Goal: Check status: Check status

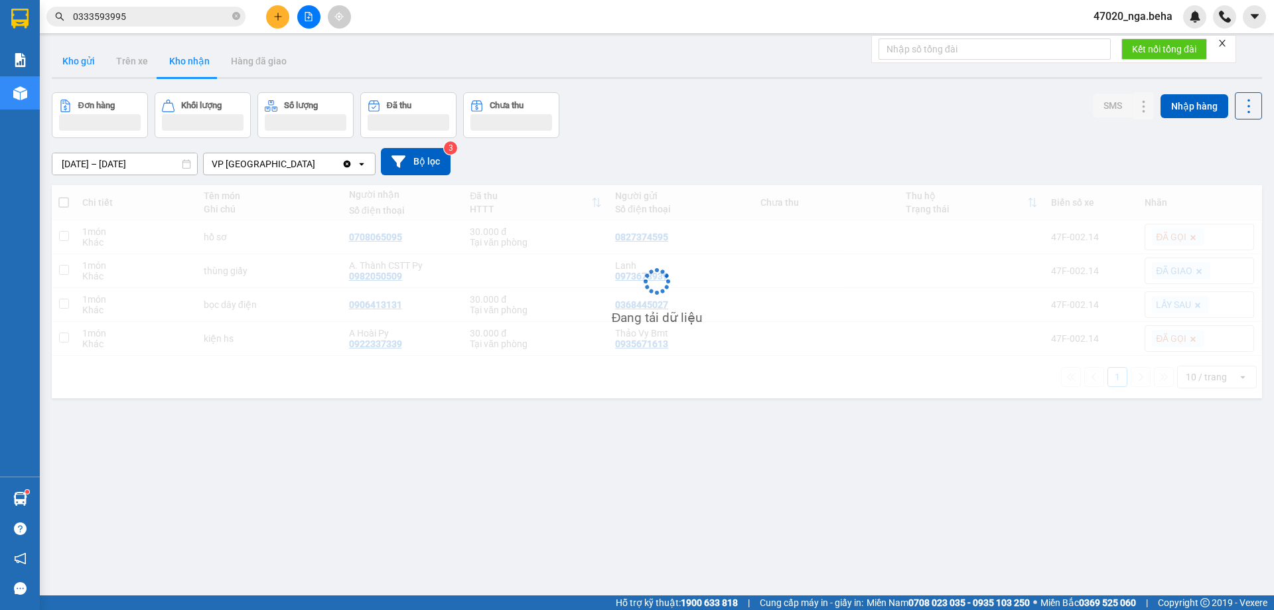
click at [86, 66] on button "Kho gửi" at bounding box center [79, 61] width 54 height 32
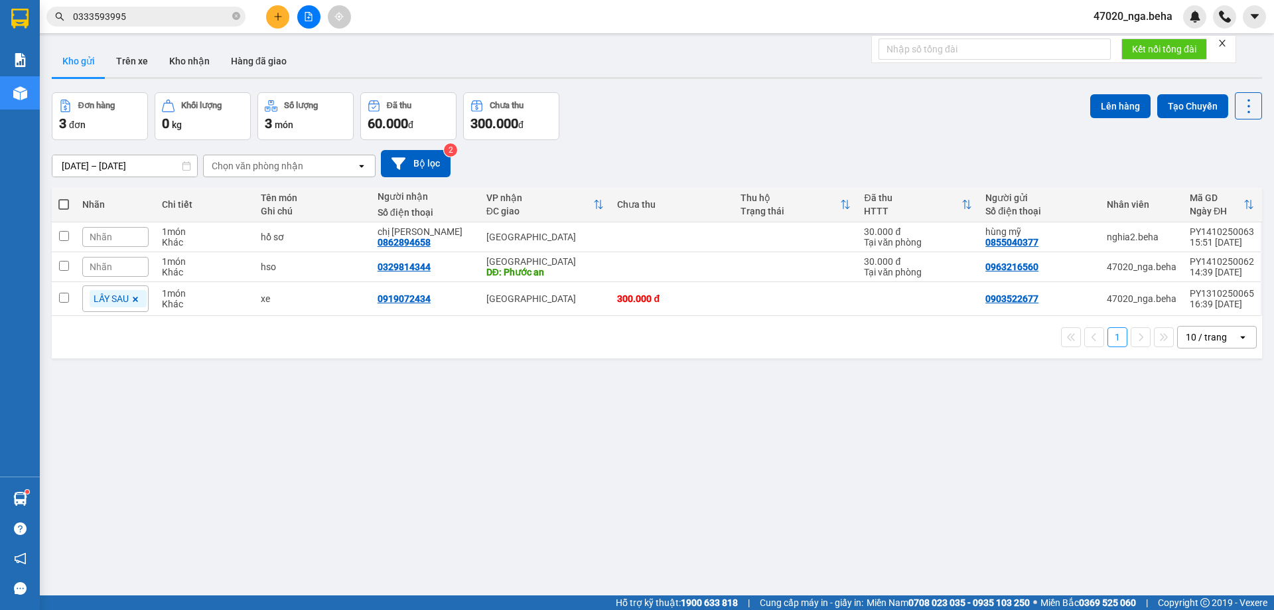
click at [757, 131] on div "Đơn hàng 3 đơn Khối lượng 0 kg Số lượng 3 món Đã thu 60.000 đ Chưa thu 300.000 …" at bounding box center [657, 116] width 1211 height 48
click at [228, 60] on button "Hàng đã giao" at bounding box center [258, 61] width 77 height 32
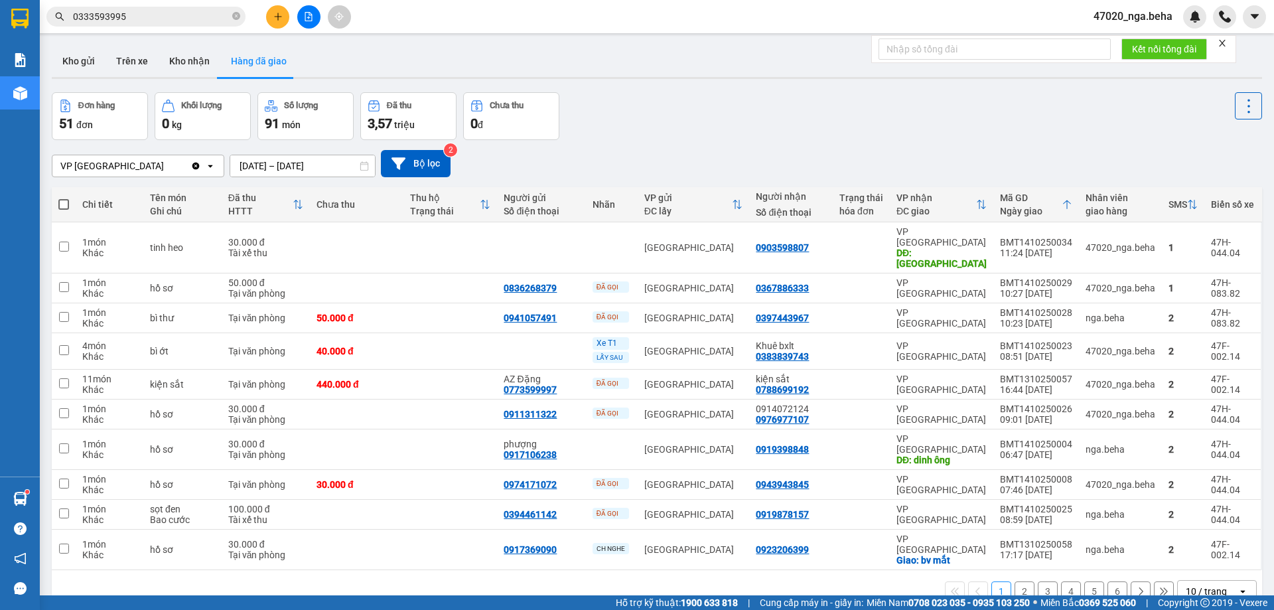
click at [917, 117] on div "Đơn hàng 51 đơn Khối lượng 0 kg Số lượng 91 món Đã thu 3,57 triệu Chưa thu 0 đ" at bounding box center [657, 116] width 1211 height 48
click at [759, 135] on div "Đơn hàng 51 đơn Khối lượng 0 kg Số lượng 91 món Đã thu 3,57 triệu Chưa thu 0 đ" at bounding box center [657, 116] width 1211 height 48
click at [668, 130] on div "Đơn hàng 51 đơn Khối lượng 0 kg Số lượng 91 món Đã thu 3,57 triệu Chưa thu 0 đ" at bounding box center [657, 116] width 1211 height 48
click at [307, 20] on icon "file-add" at bounding box center [308, 16] width 9 height 9
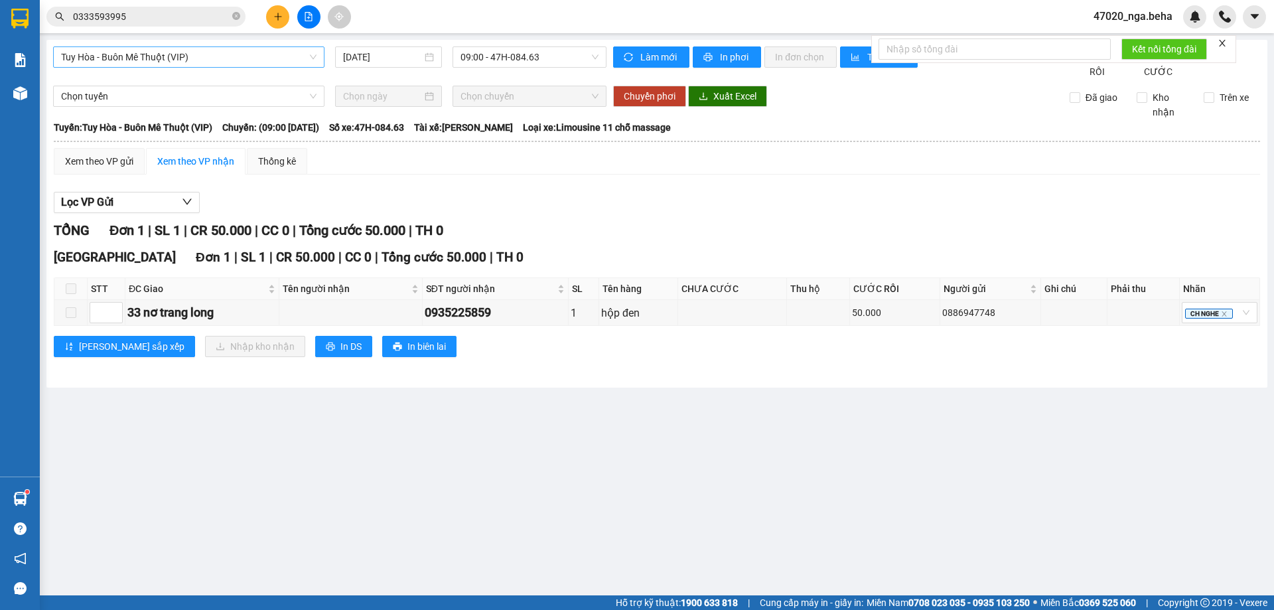
click at [249, 61] on span "Tuy Hòa - Buôn Mê Thuột (VIP)" at bounding box center [189, 57] width 256 height 20
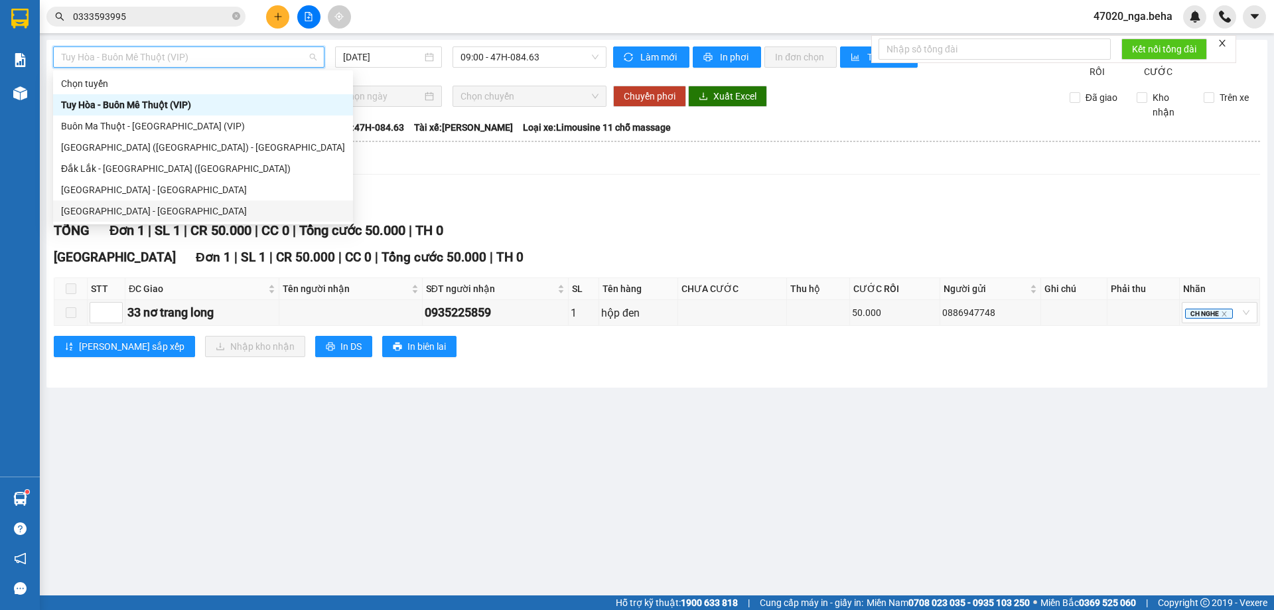
click at [153, 212] on div "[GEOGRAPHIC_DATA] - [GEOGRAPHIC_DATA]" at bounding box center [203, 211] width 284 height 15
type input "[DATE]"
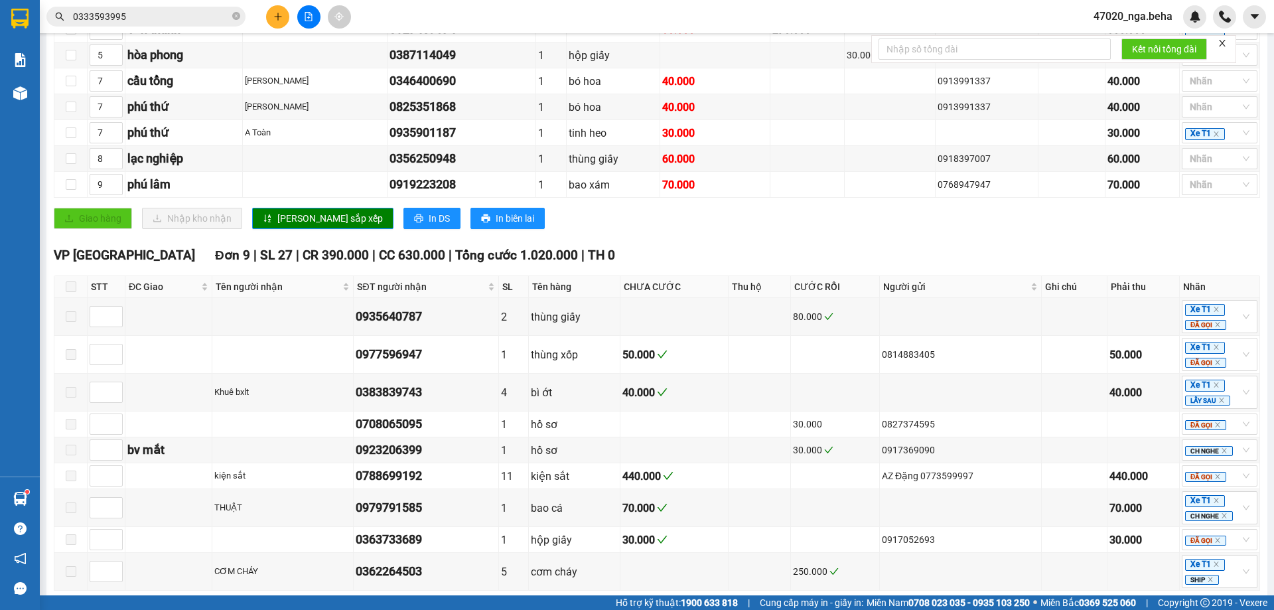
scroll to position [543, 0]
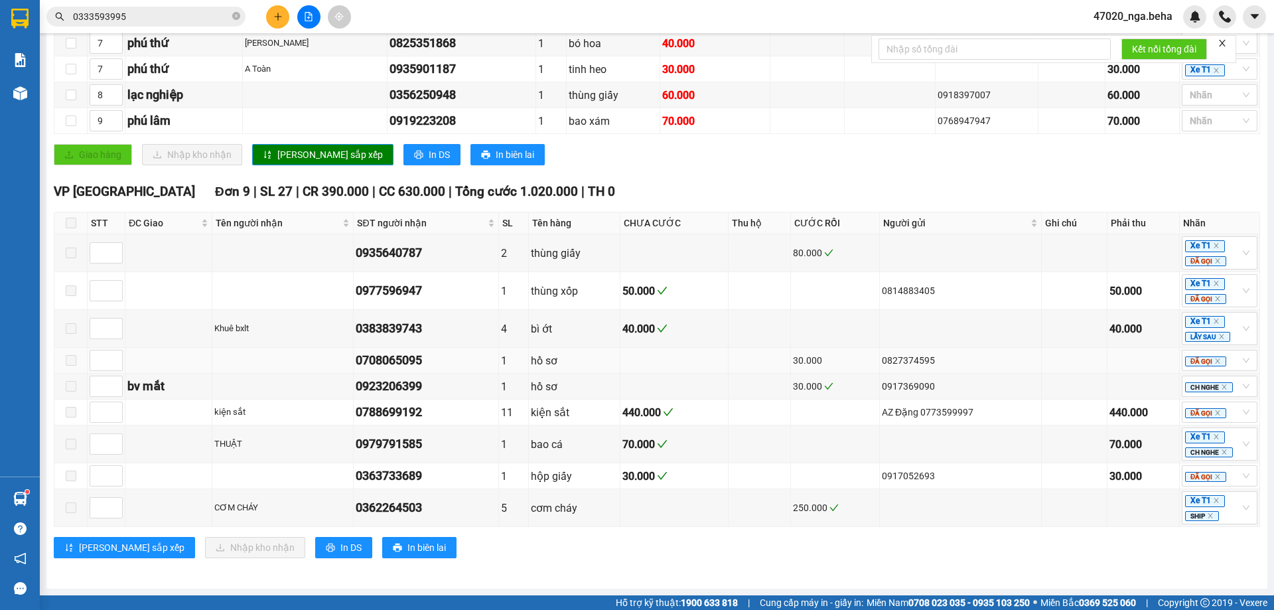
click at [602, 360] on div "hồ sơ" at bounding box center [574, 360] width 87 height 17
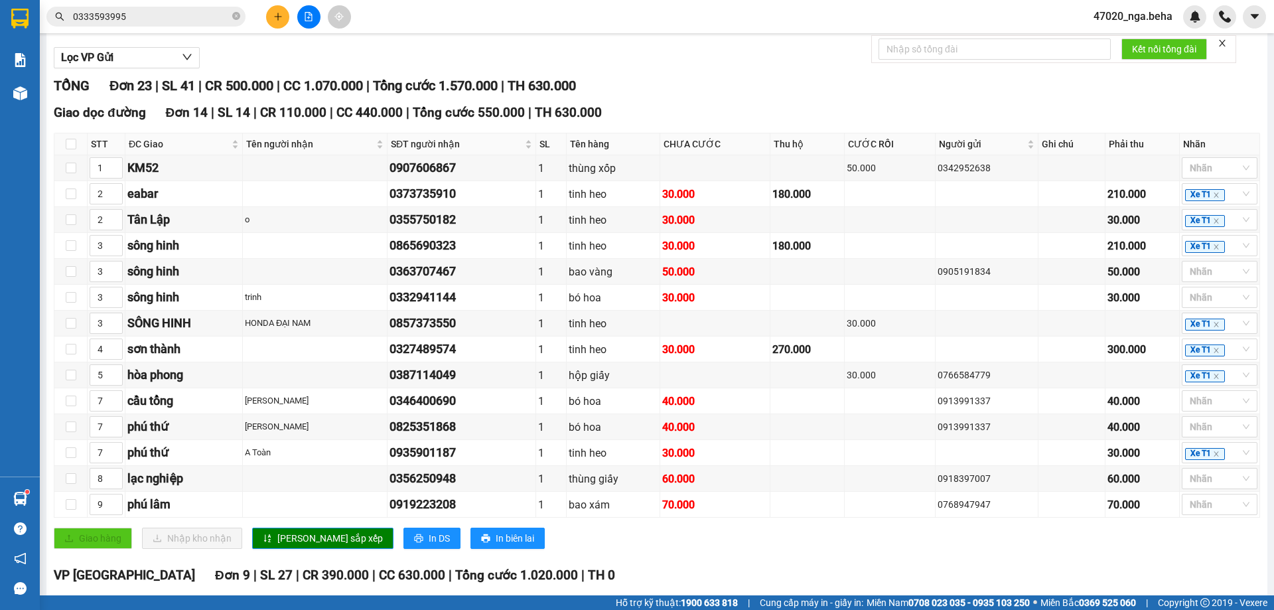
scroll to position [0, 0]
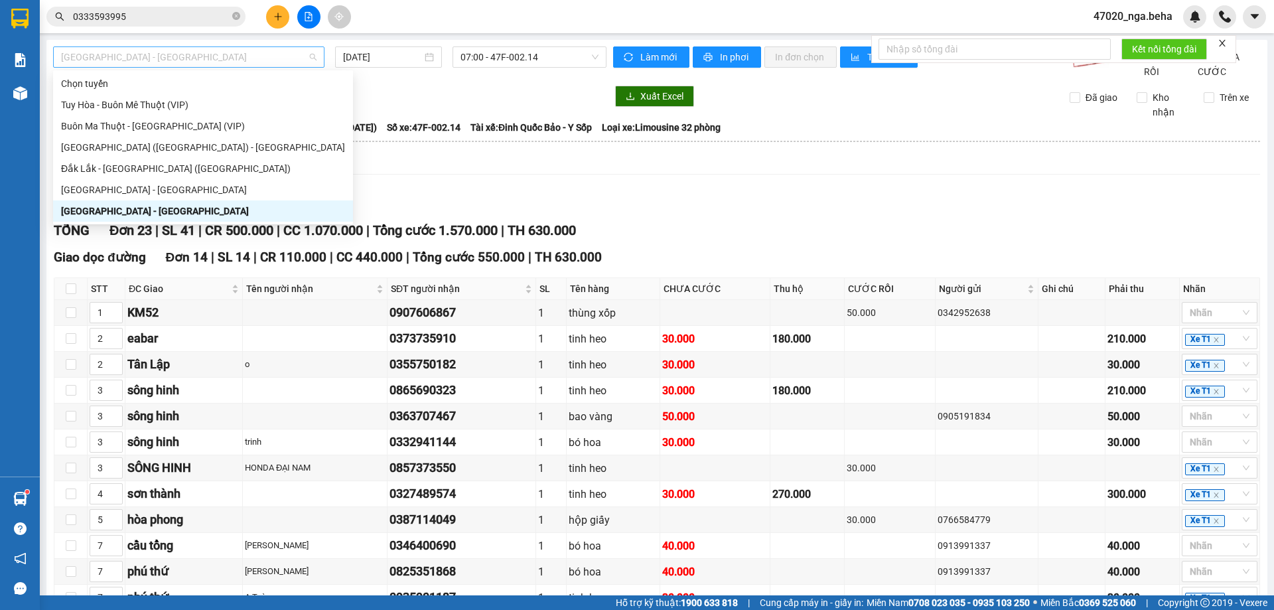
click at [216, 56] on span "[GEOGRAPHIC_DATA] - [GEOGRAPHIC_DATA]" at bounding box center [189, 57] width 256 height 20
click at [138, 175] on div "Đắk Lắk - [GEOGRAPHIC_DATA] ([GEOGRAPHIC_DATA])" at bounding box center [203, 168] width 284 height 15
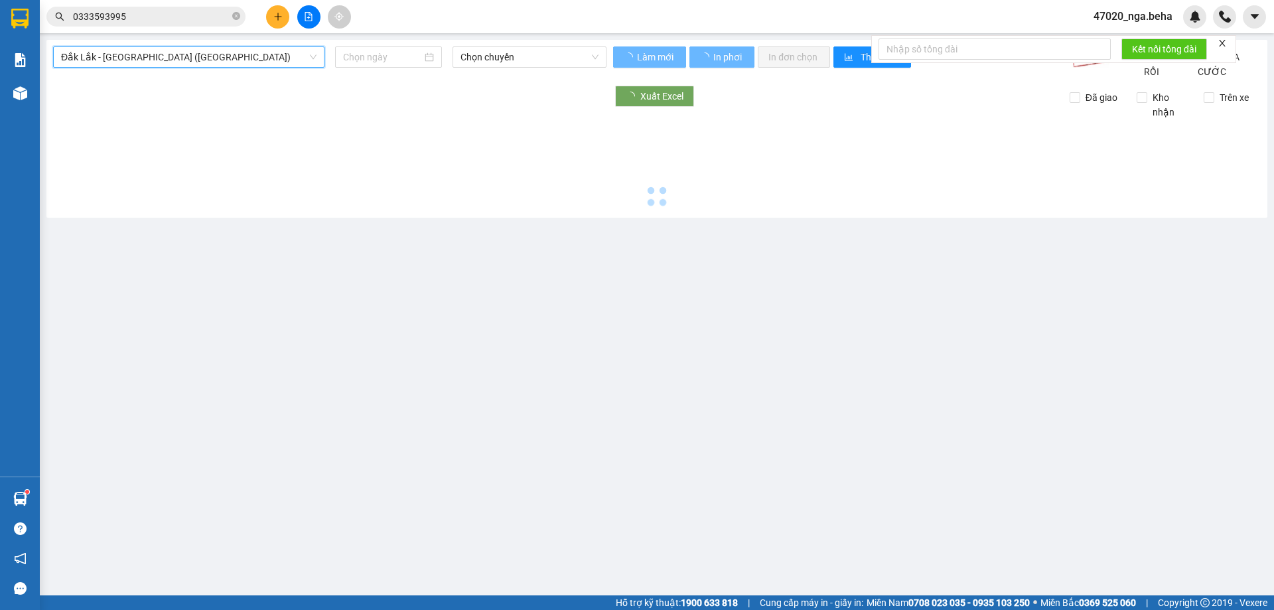
type input "[DATE]"
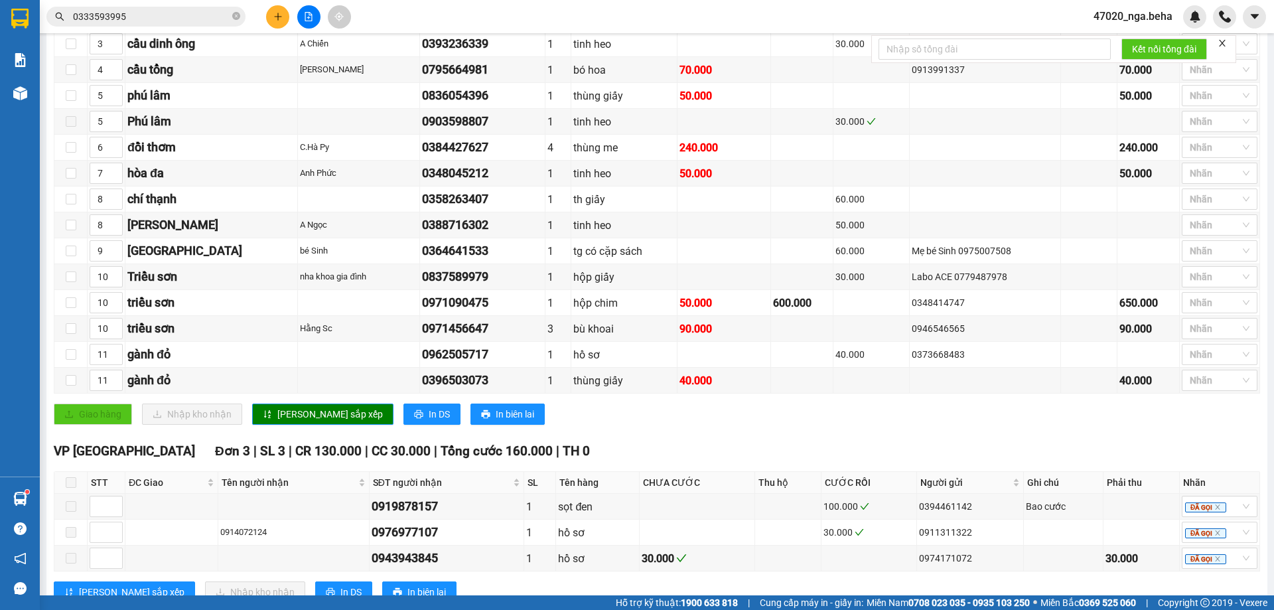
scroll to position [457, 0]
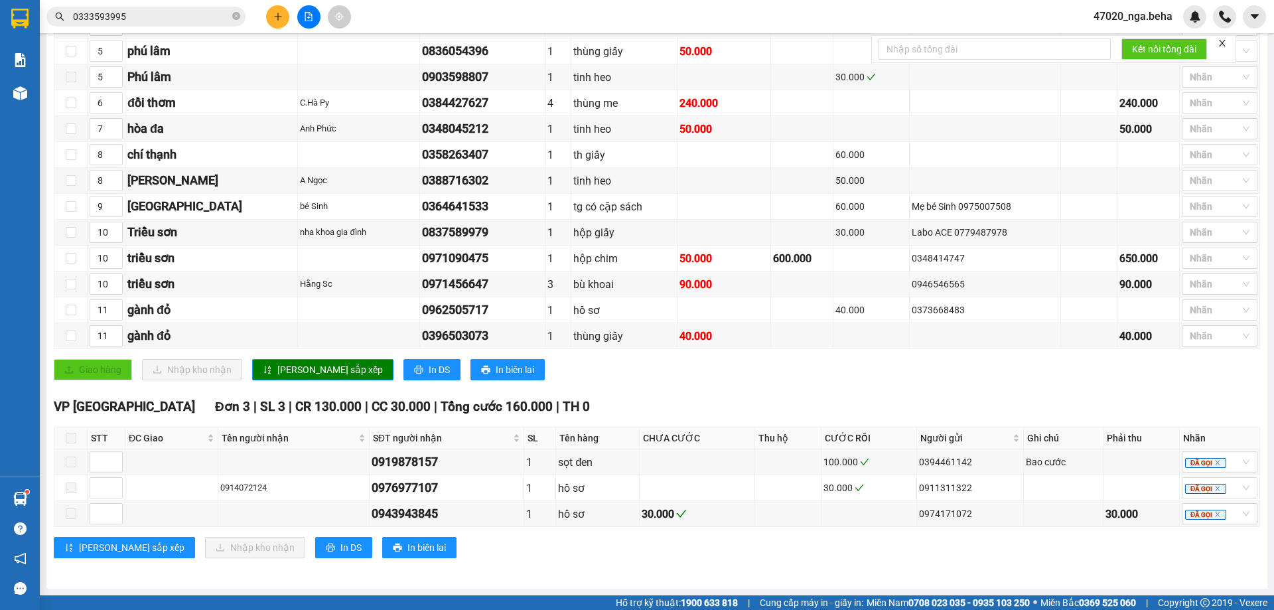
click at [179, 15] on input "0333593995" at bounding box center [151, 16] width 157 height 15
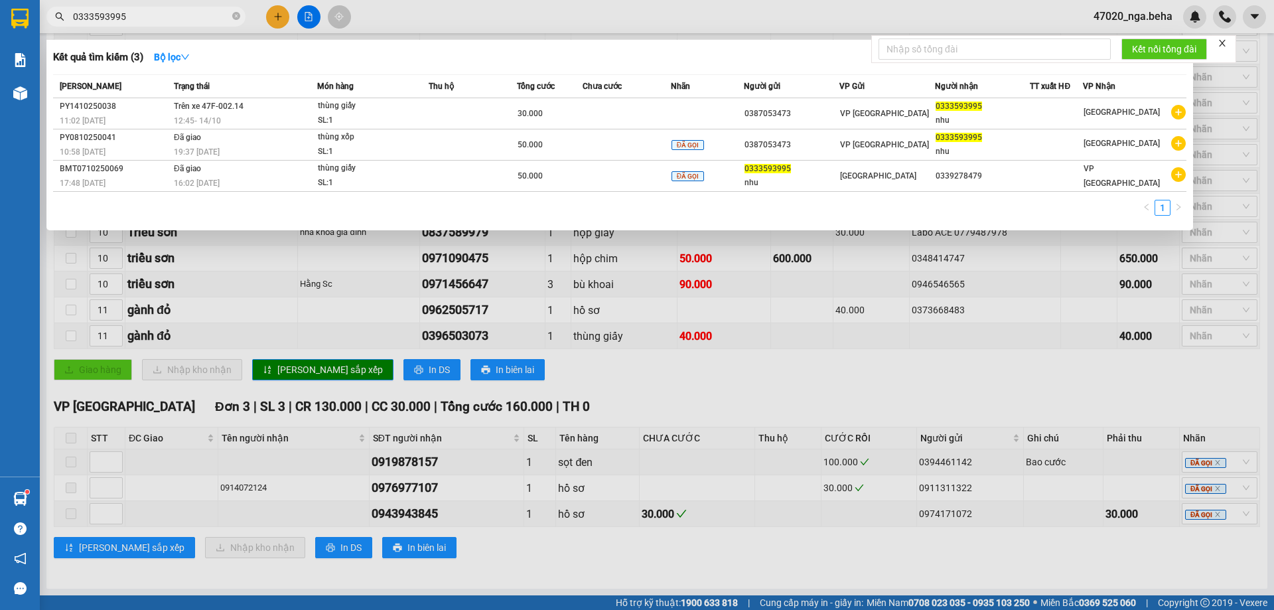
click at [179, 15] on input "0333593995" at bounding box center [151, 16] width 157 height 15
paste input "79969632"
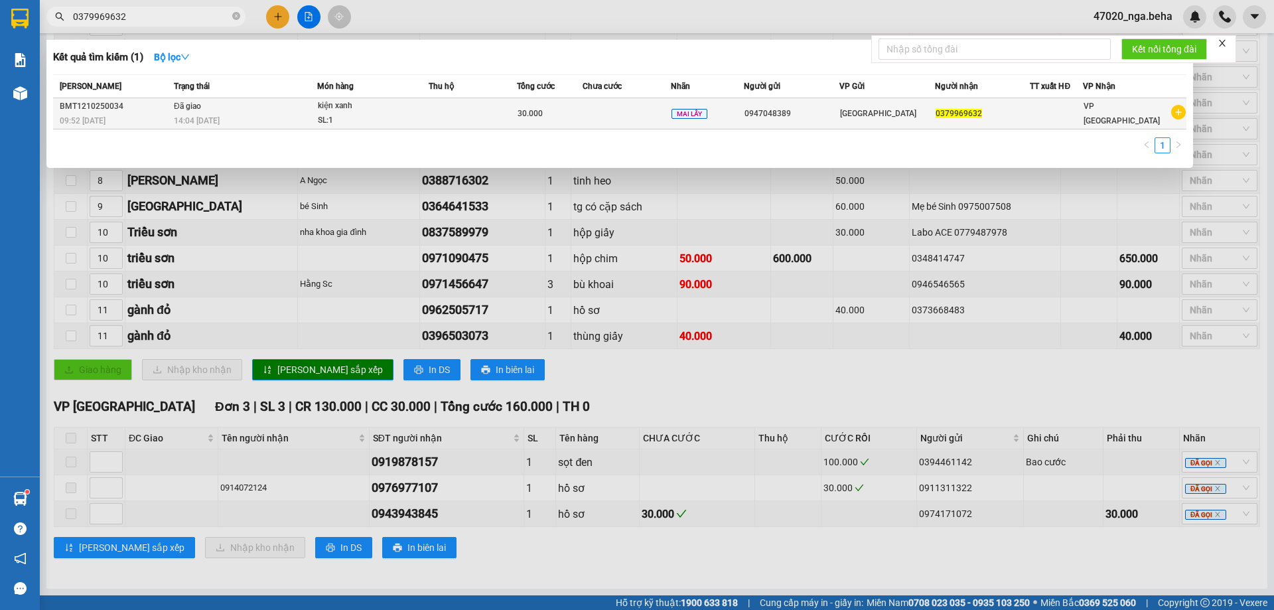
type input "0379969632"
click at [190, 109] on span "Đã giao" at bounding box center [187, 106] width 27 height 9
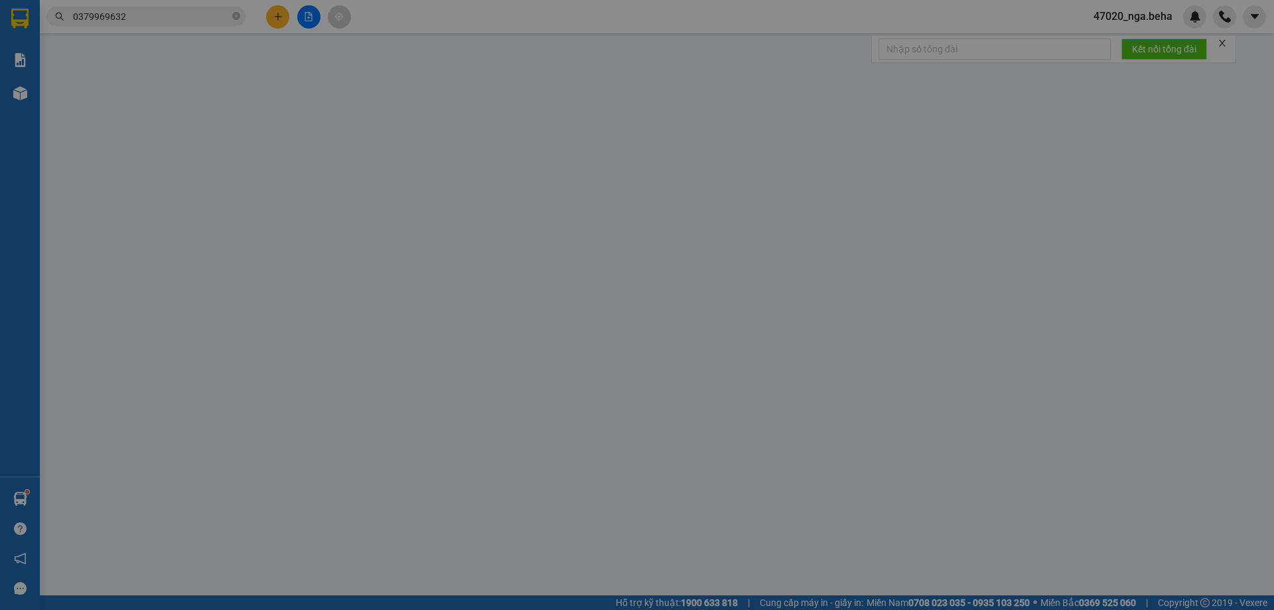
type input "0947048389"
type input "0379969632"
type input "30.000"
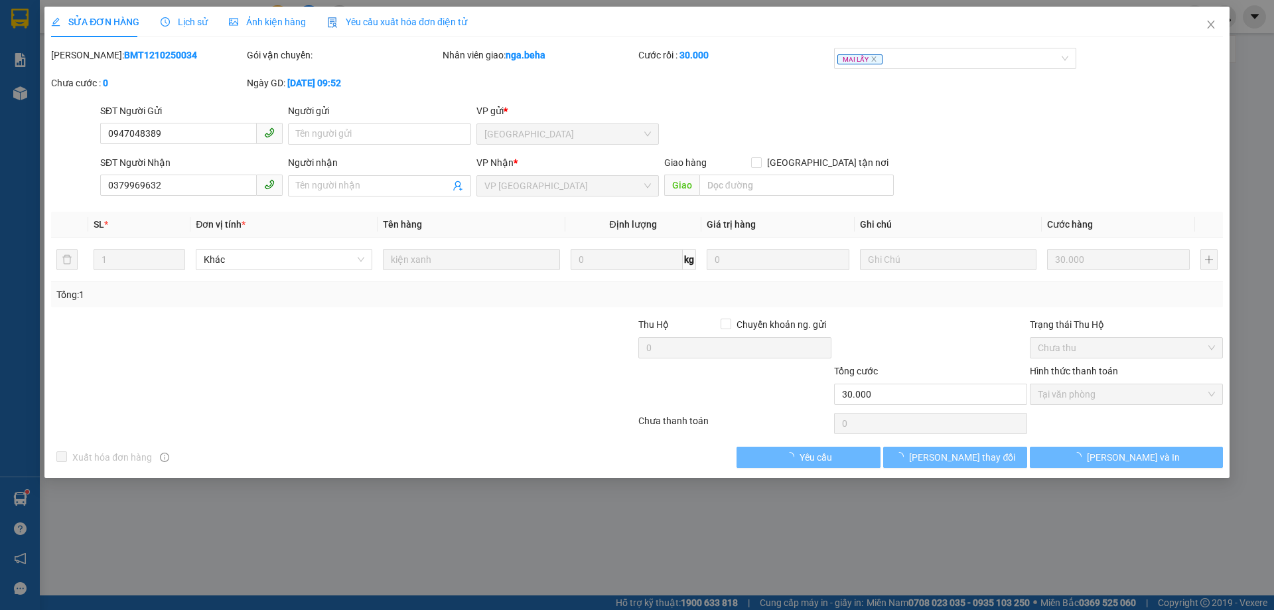
click at [263, 25] on span "Ảnh kiện hàng" at bounding box center [267, 22] width 77 height 11
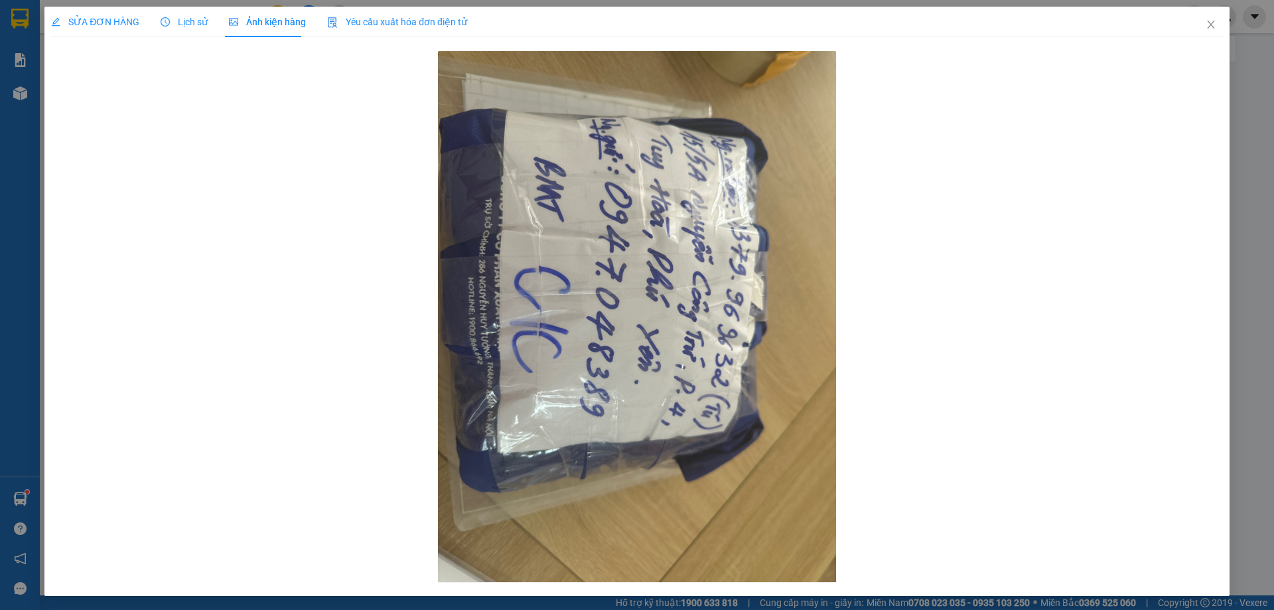
click at [177, 25] on span "Lịch sử" at bounding box center [184, 22] width 47 height 11
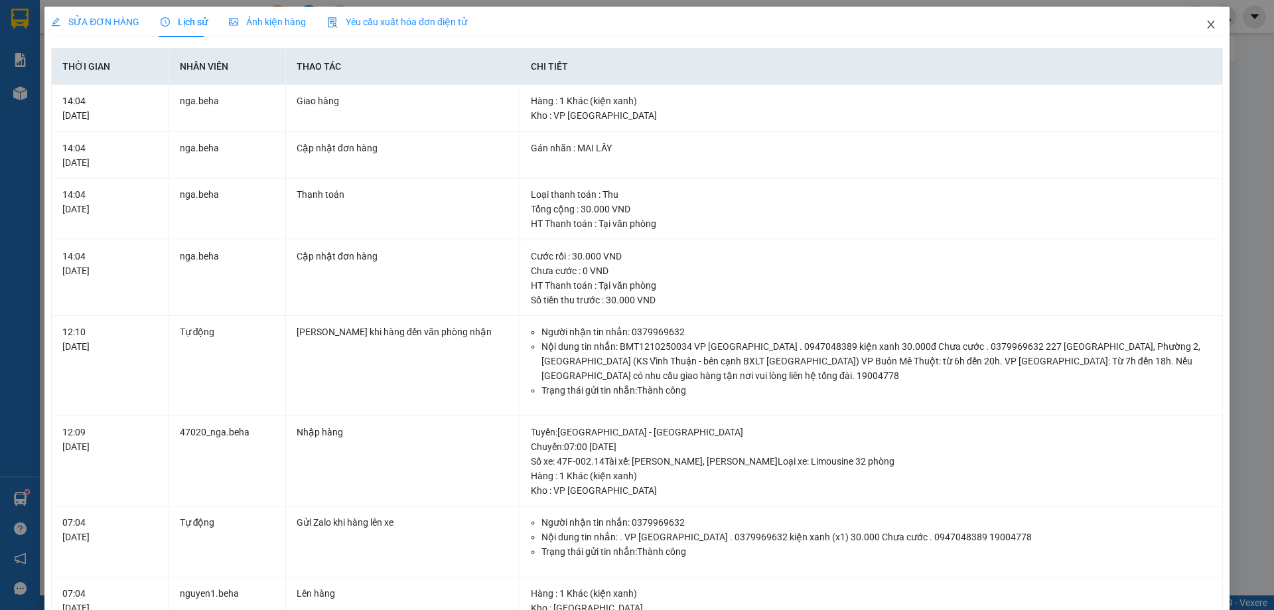
click at [1206, 25] on icon "close" at bounding box center [1211, 24] width 11 height 11
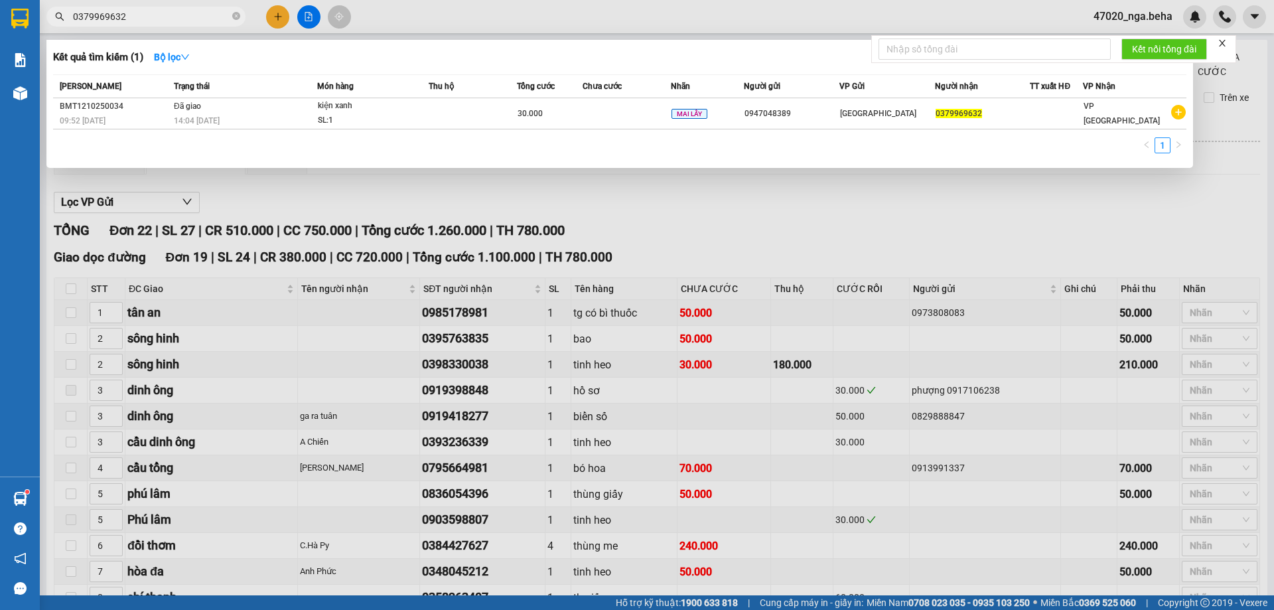
click at [143, 21] on input "0379969632" at bounding box center [151, 16] width 157 height 15
paste input "97443967"
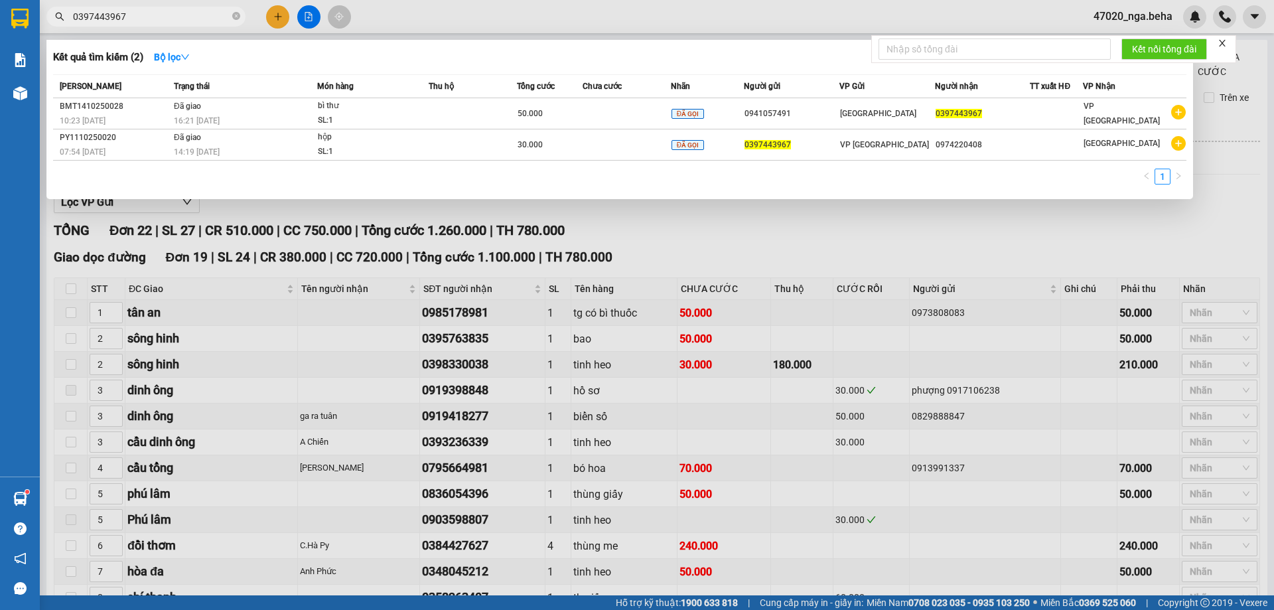
type input "0397443967"
click at [327, 218] on div at bounding box center [637, 305] width 1274 height 610
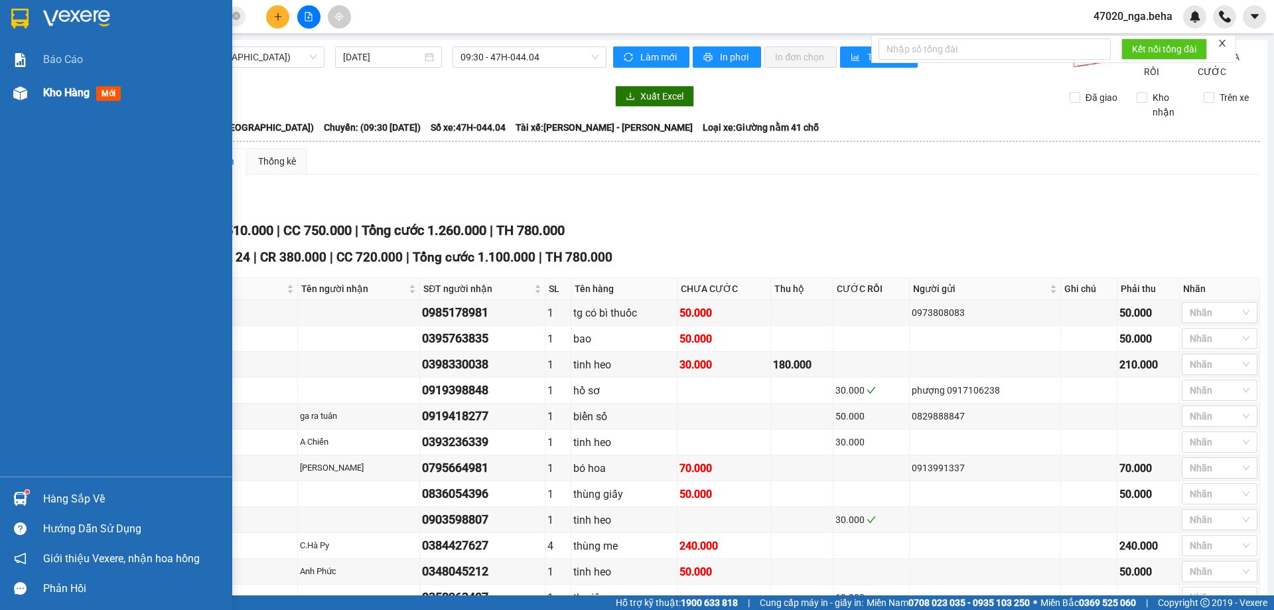
click at [20, 102] on div at bounding box center [20, 93] width 23 height 23
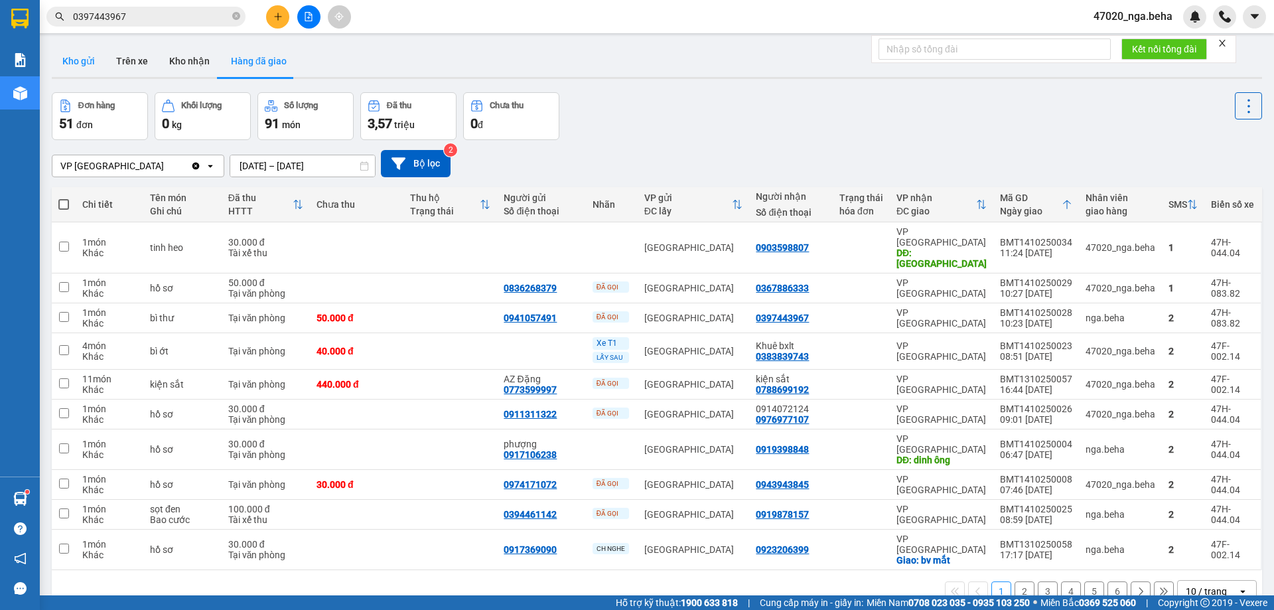
click at [68, 48] on button "Kho gửi" at bounding box center [79, 61] width 54 height 32
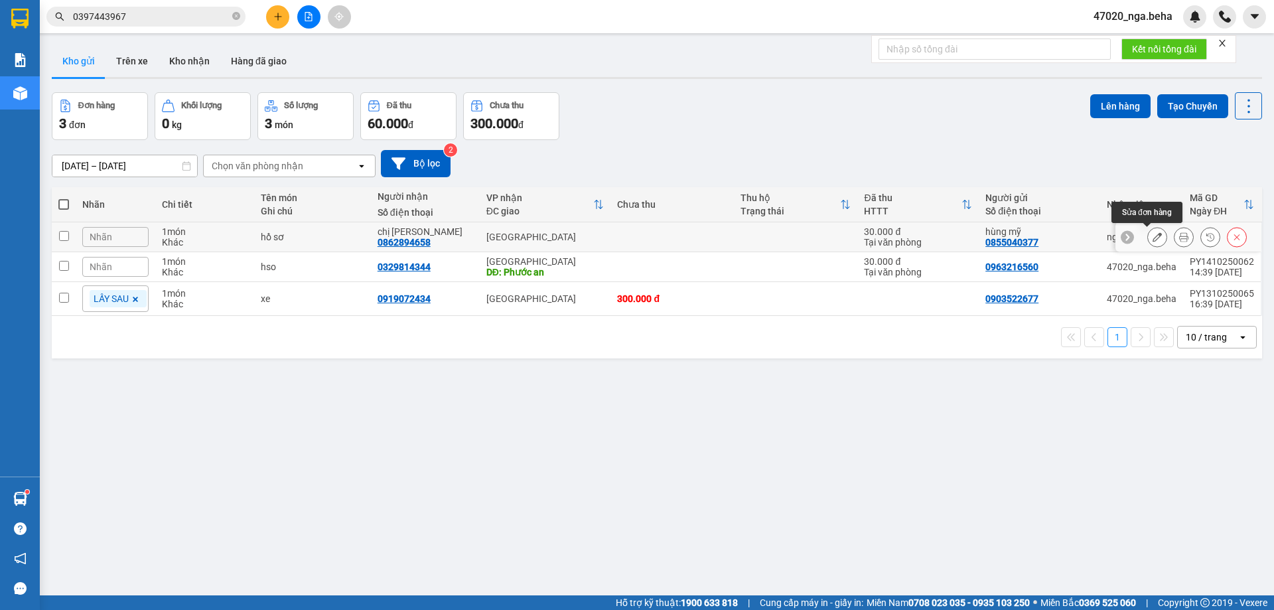
click at [1153, 236] on icon at bounding box center [1157, 236] width 9 height 9
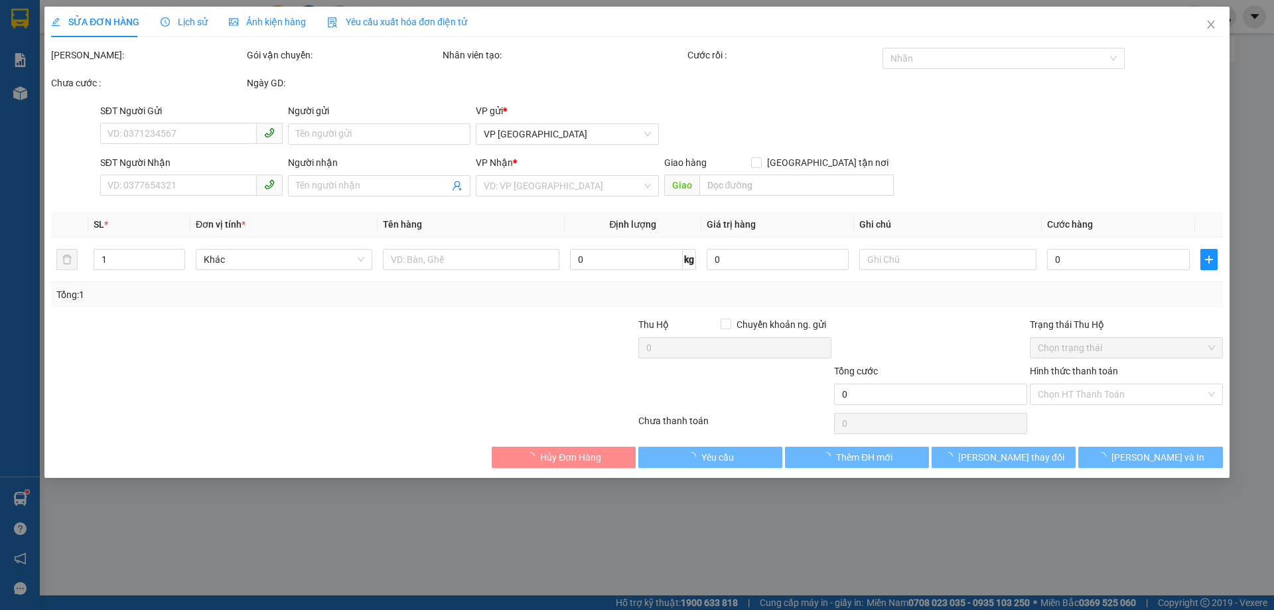
type input "0855040377"
type input "hùng mỹ"
type input "0862894658"
type input "chị [PERSON_NAME]"
type input "30.000"
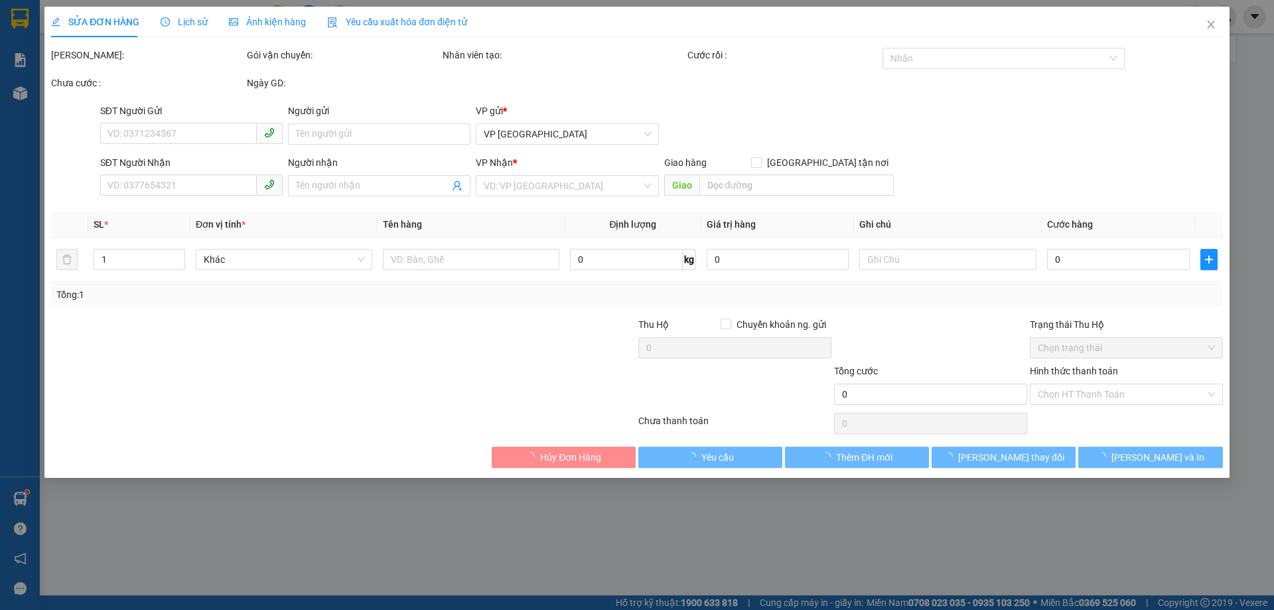
type input "30.000"
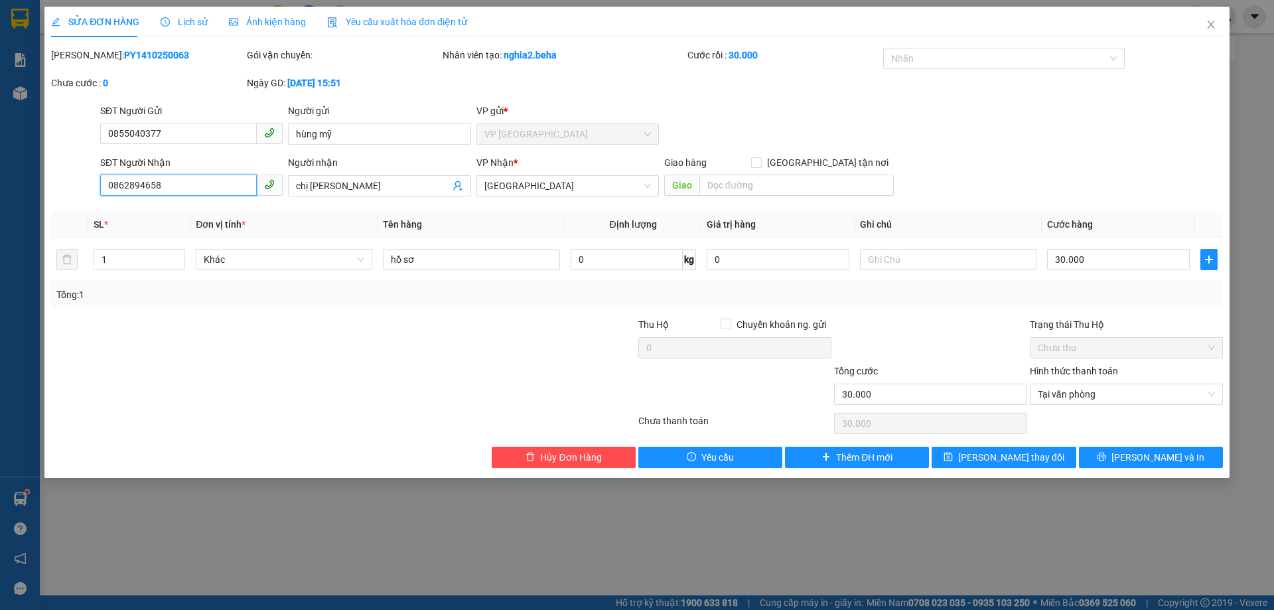
drag, startPoint x: 196, startPoint y: 192, endPoint x: 46, endPoint y: 220, distance: 152.7
click at [46, 220] on div "SỬA ĐƠN HÀNG Lịch sử Ảnh kiện hàng Yêu cầu xuất hóa đơn điện tử Total Paid Fee …" at bounding box center [636, 242] width 1185 height 471
click at [1215, 25] on icon "close" at bounding box center [1211, 24] width 11 height 11
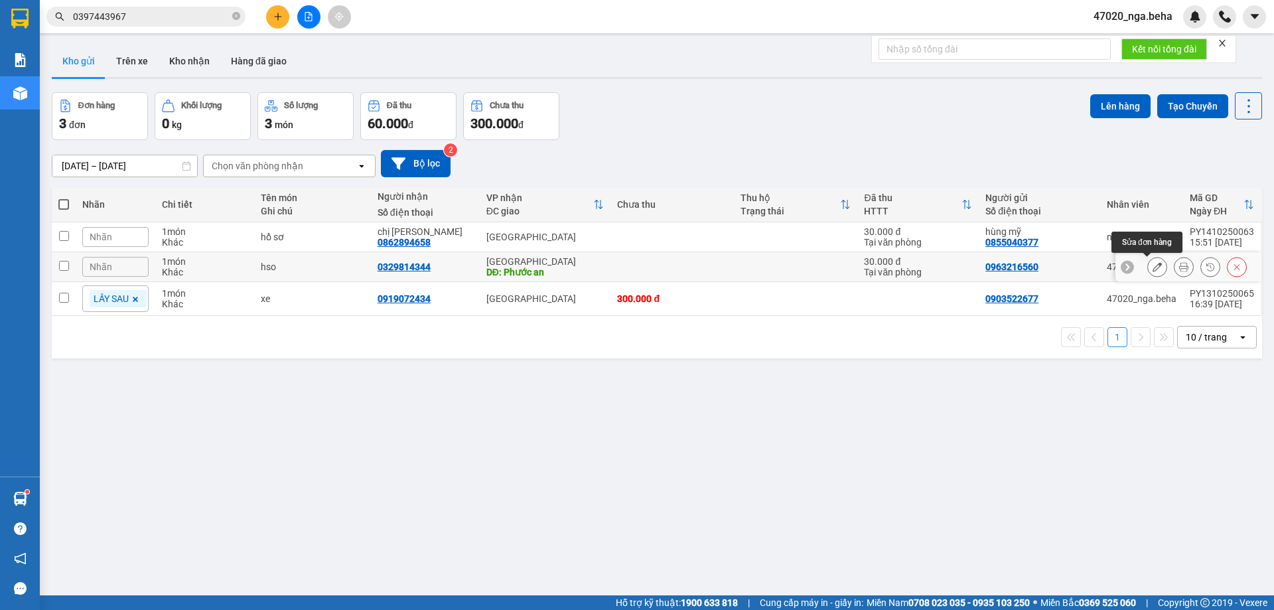
click at [1153, 269] on icon at bounding box center [1157, 266] width 9 height 9
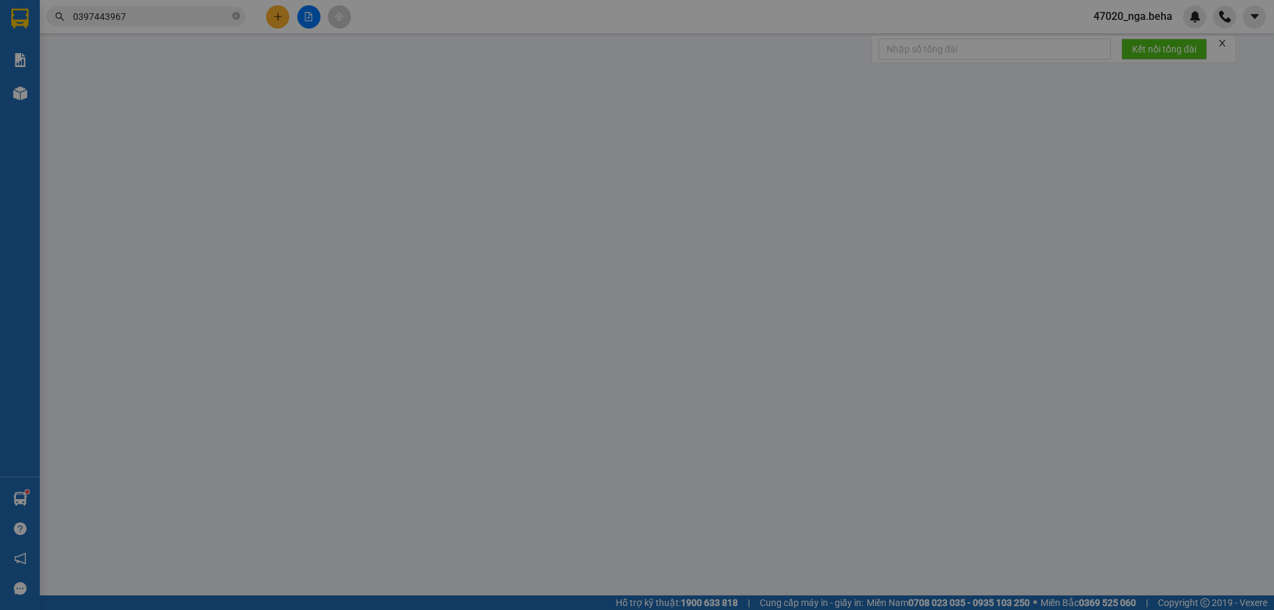
type input "0963216560"
type input "0329814344"
type input "Phước an"
type input "30.000"
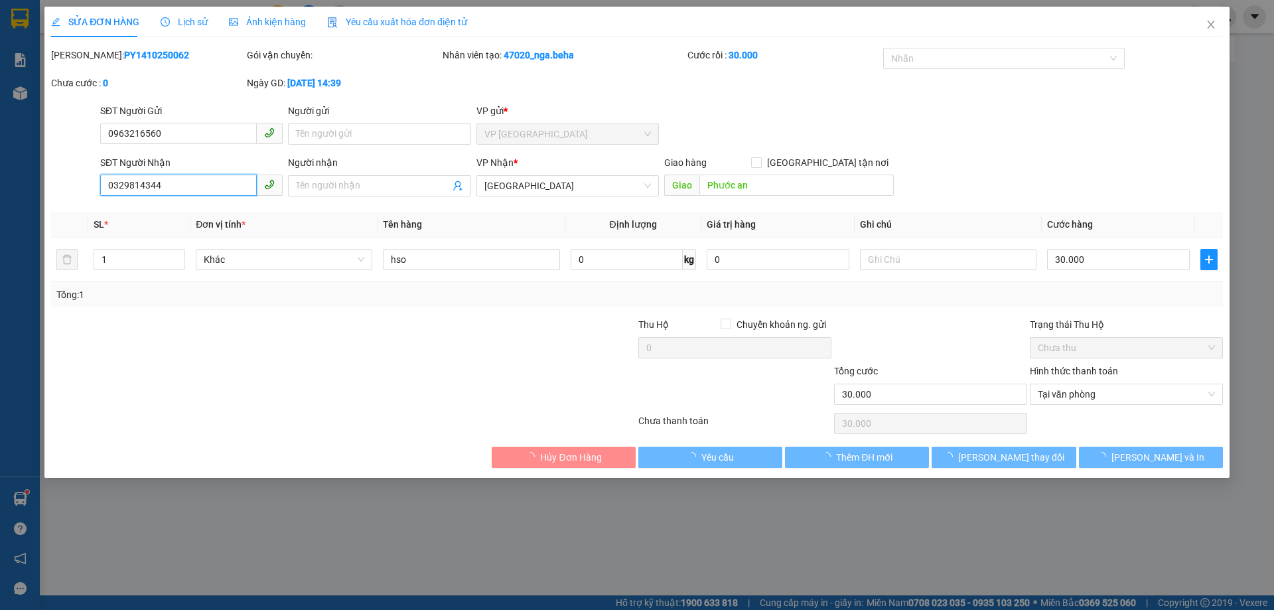
drag, startPoint x: 194, startPoint y: 188, endPoint x: 67, endPoint y: 198, distance: 127.2
click at [67, 198] on div "SĐT Người Nhận 0329814344 0329814344 Người nhận Tên người nhận VP Nhận * [GEOGR…" at bounding box center [637, 178] width 1175 height 46
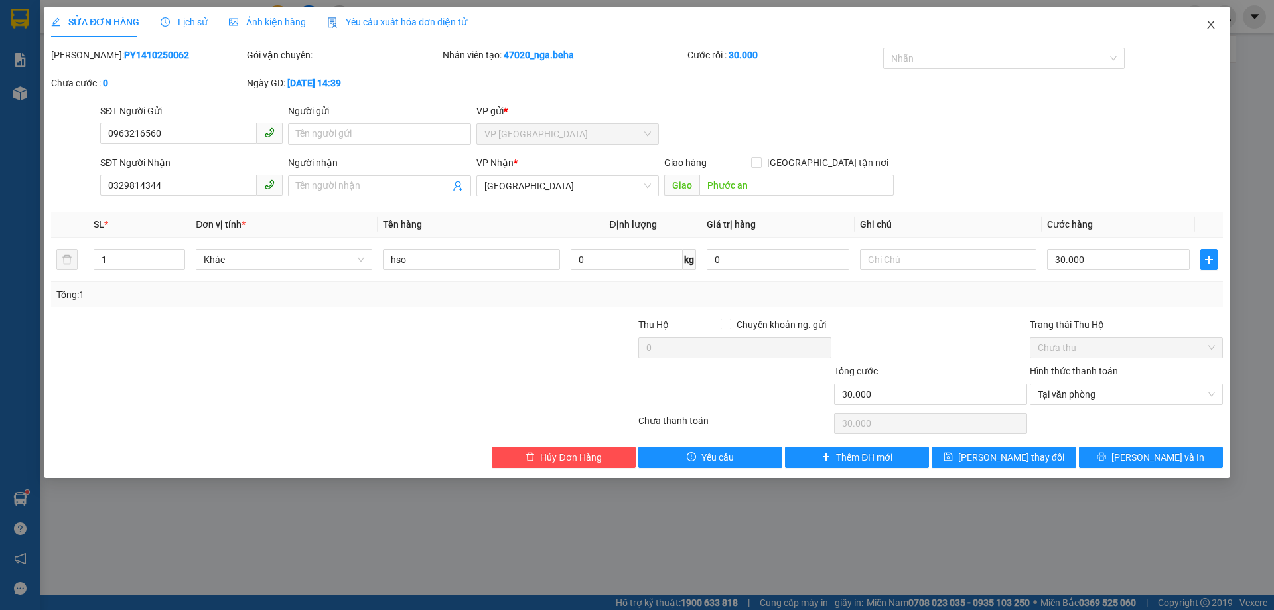
click at [1207, 25] on icon "close" at bounding box center [1211, 24] width 11 height 11
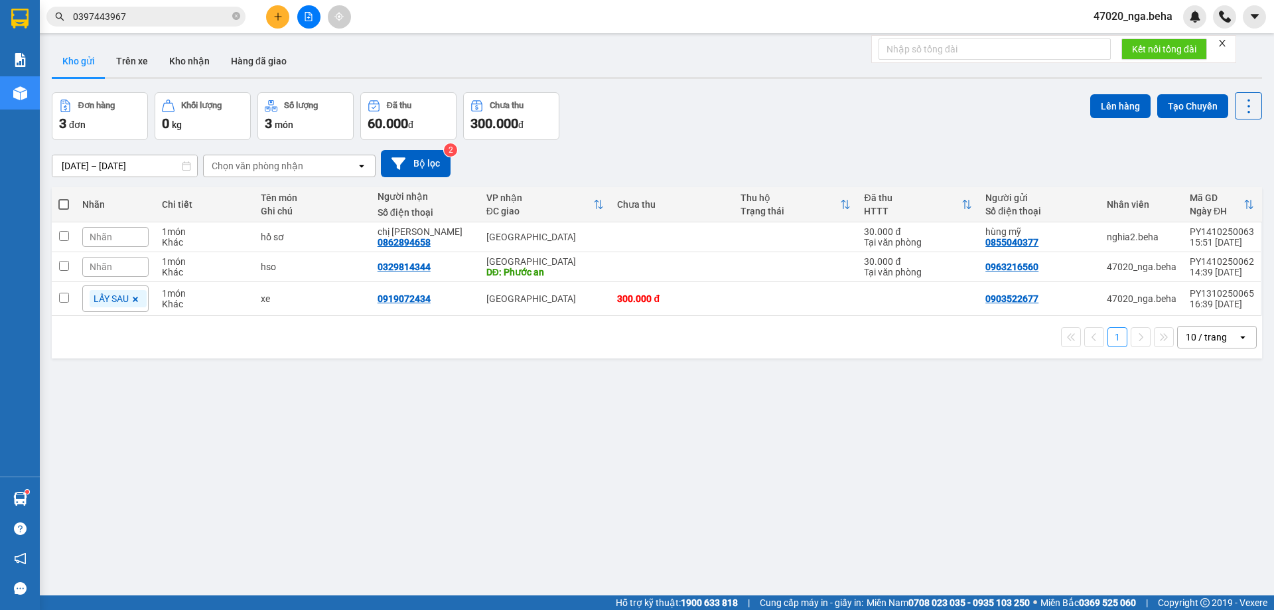
click at [641, 443] on div "ver 1.8.147 Kho gửi Trên xe Kho nhận Hàng đã giao Đơn hàng 3 đơn Khối lượng 0 k…" at bounding box center [656, 345] width 1221 height 610
click at [706, 147] on div "[DATE] – [DATE] Press the down arrow key to interact with the calendar and sele…" at bounding box center [657, 163] width 1211 height 47
click at [232, 52] on button "Hàng đã giao" at bounding box center [258, 61] width 77 height 32
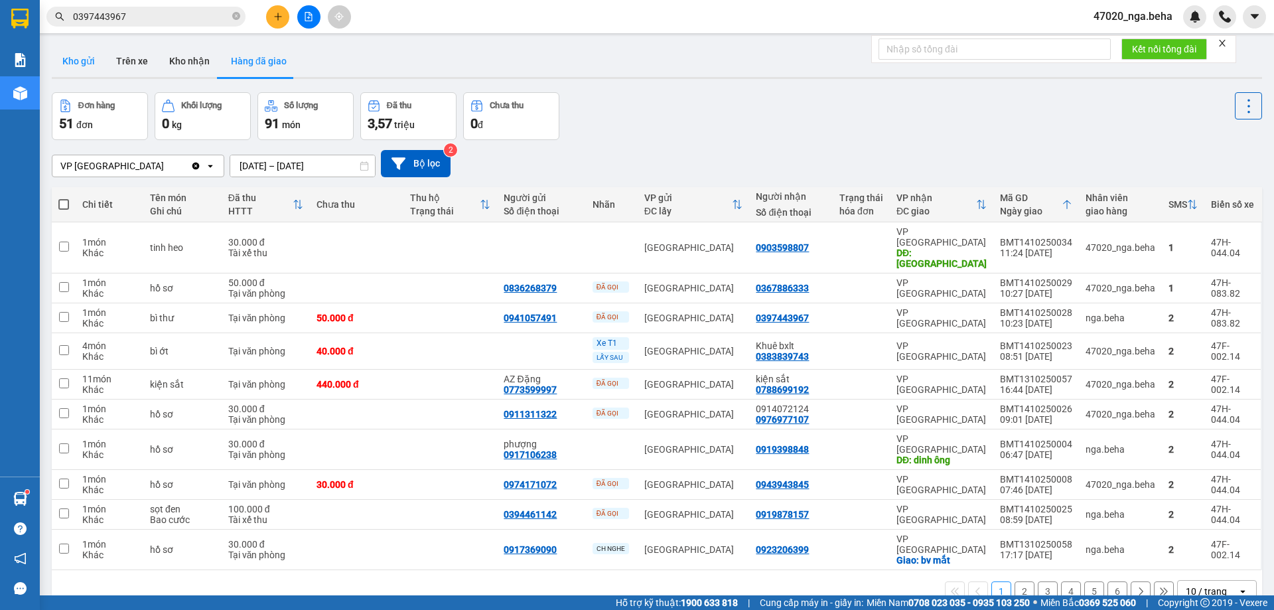
click at [74, 66] on button "Kho gửi" at bounding box center [79, 61] width 54 height 32
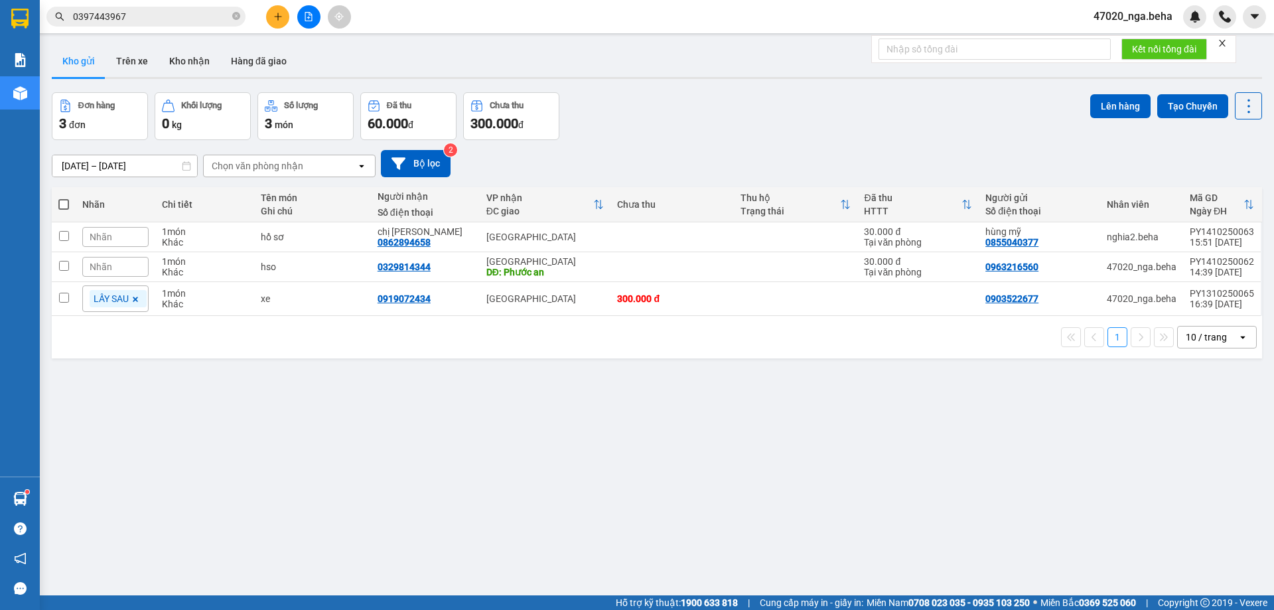
click at [700, 106] on div "Đơn hàng 3 đơn Khối lượng 0 kg Số lượng 3 món Đã thu 60.000 đ Chưa thu 300.000 …" at bounding box center [657, 116] width 1211 height 48
click at [147, 20] on input "0397443967" at bounding box center [151, 16] width 157 height 15
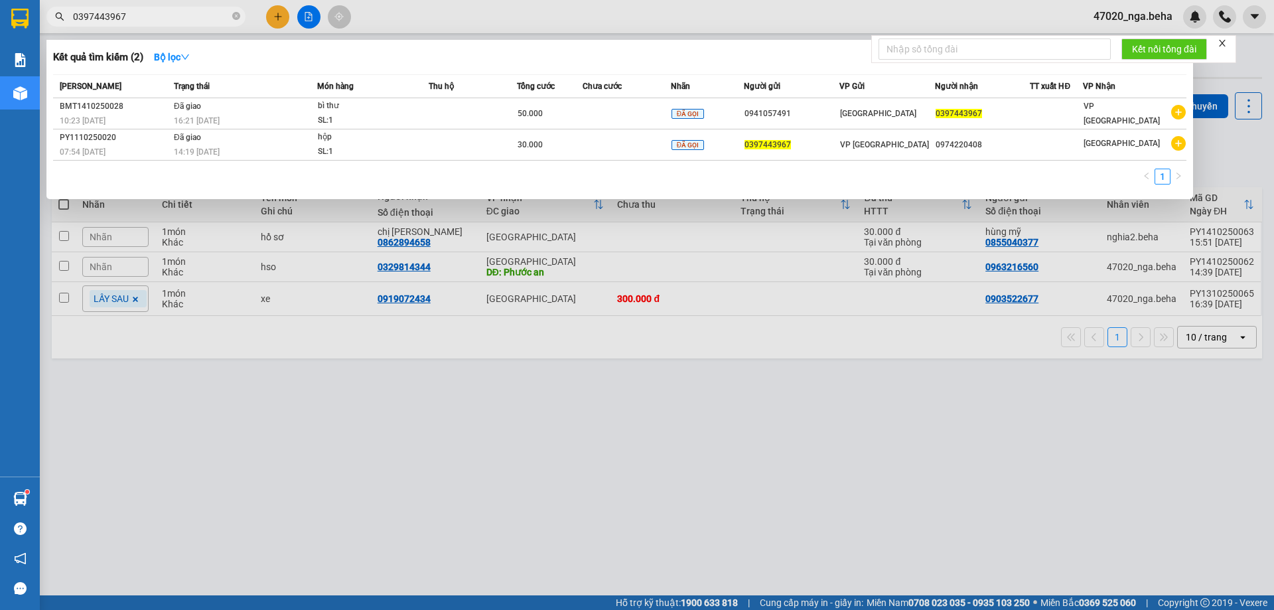
click at [147, 20] on input "0397443967" at bounding box center [151, 16] width 157 height 15
paste input "862894658"
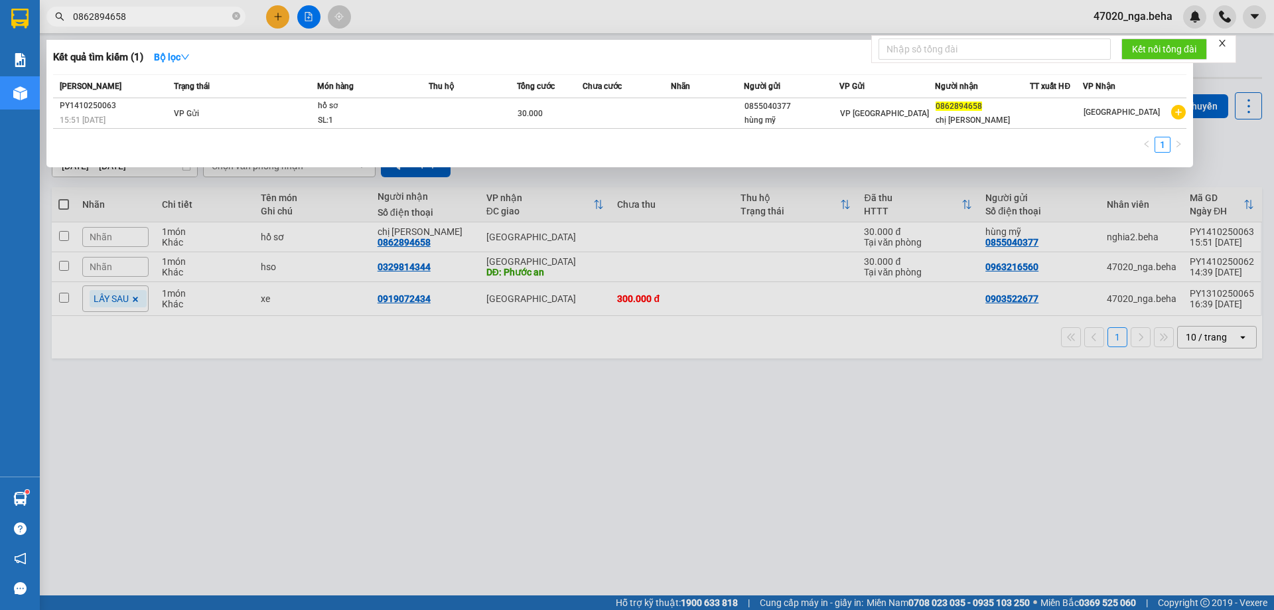
click at [498, 414] on div at bounding box center [637, 305] width 1274 height 610
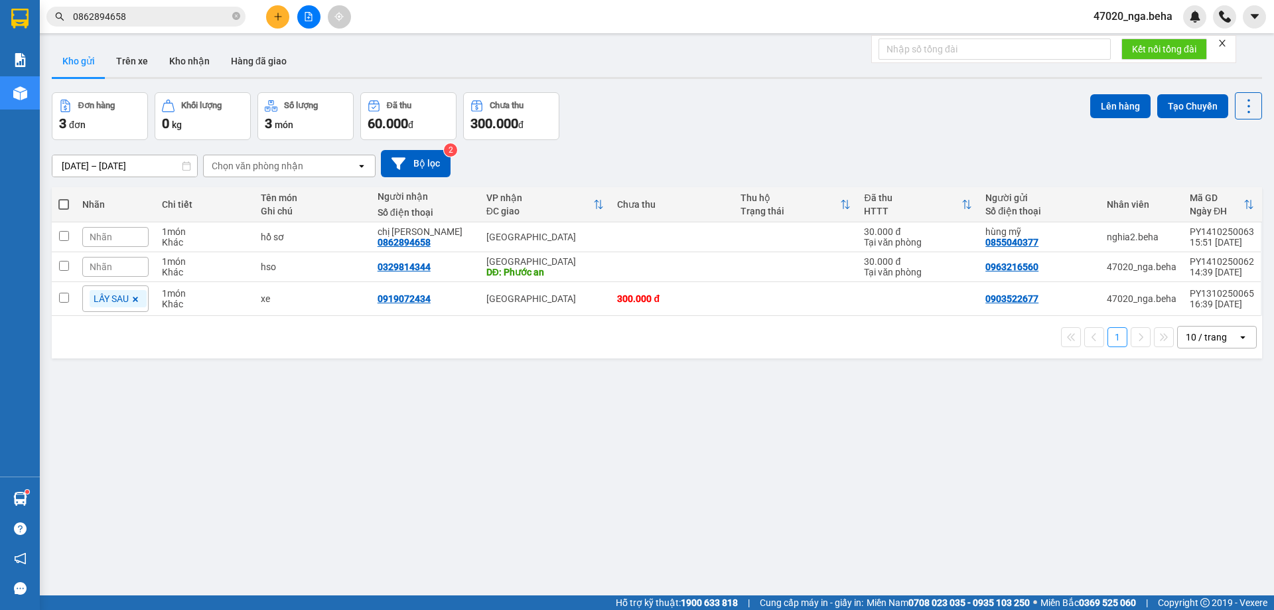
drag, startPoint x: 785, startPoint y: 111, endPoint x: 710, endPoint y: 112, distance: 75.7
click at [781, 112] on div "Đơn hàng 3 đơn Khối lượng 0 kg Số lượng 3 món Đã thu 60.000 đ Chưa thu 300.000 …" at bounding box center [657, 116] width 1211 height 48
click at [183, 62] on button "Kho nhận" at bounding box center [190, 61] width 62 height 32
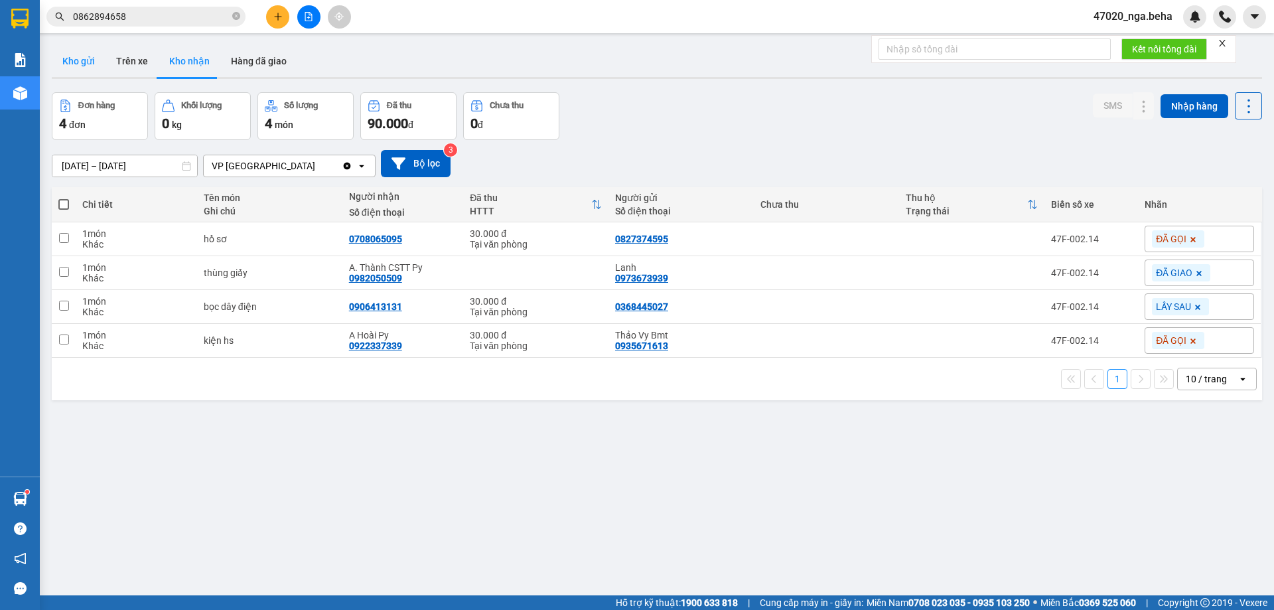
click at [91, 70] on button "Kho gửi" at bounding box center [79, 61] width 54 height 32
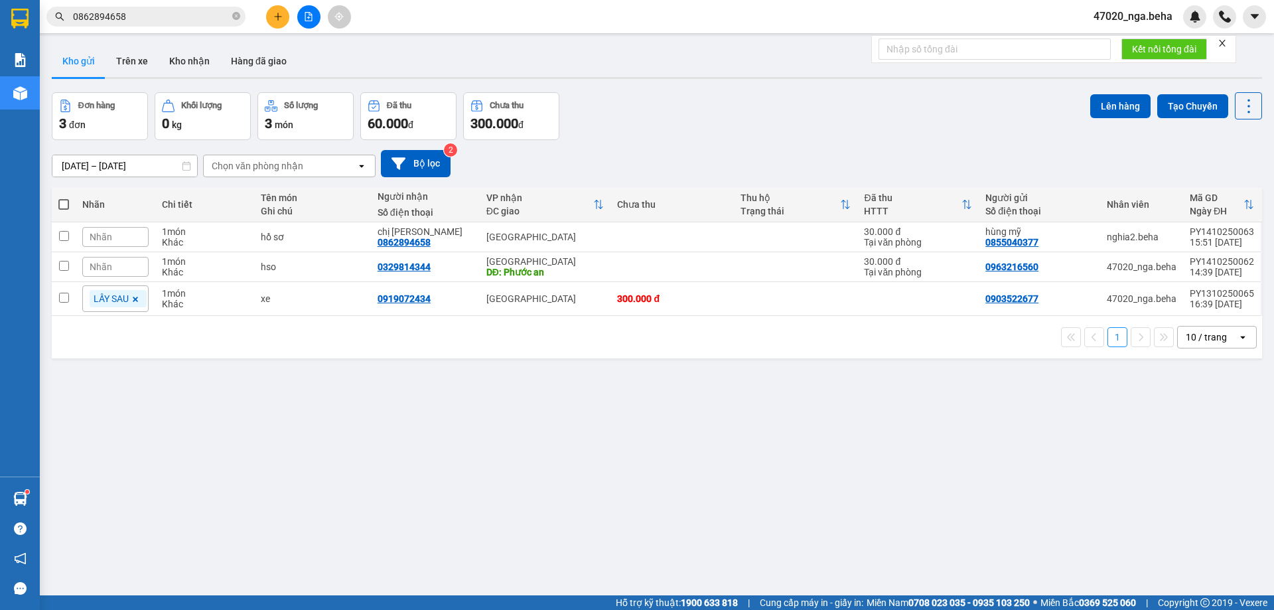
drag, startPoint x: 767, startPoint y: 78, endPoint x: 731, endPoint y: 117, distance: 53.1
click at [767, 78] on div at bounding box center [657, 78] width 1211 height 2
click at [142, 19] on input "0862894658" at bounding box center [151, 16] width 157 height 15
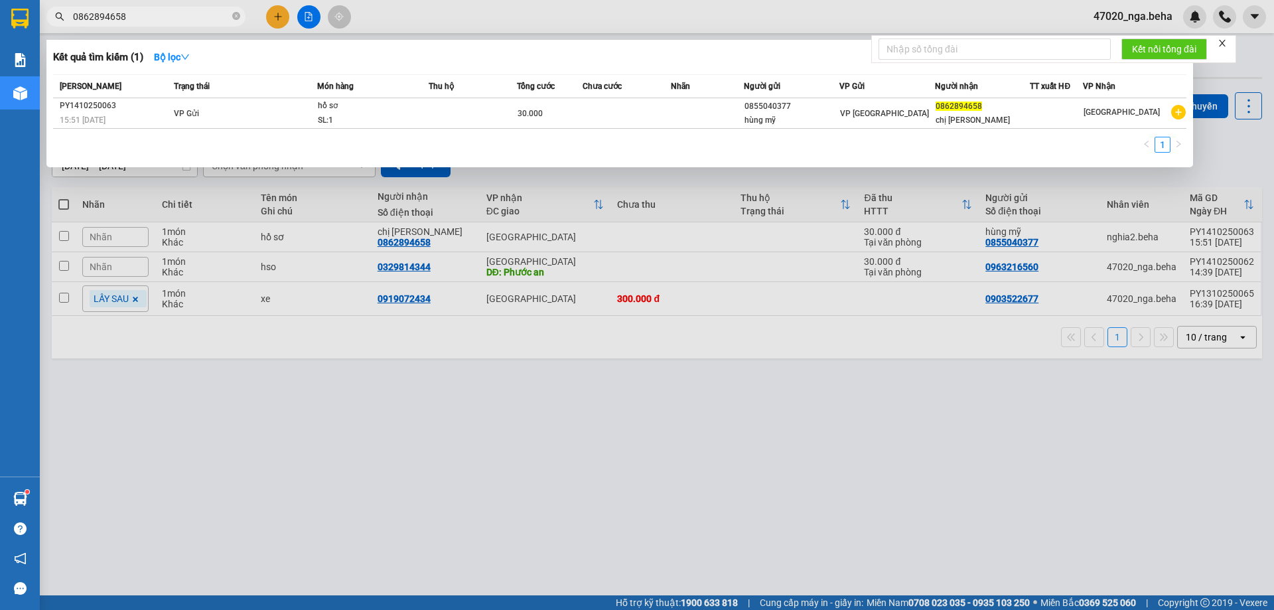
click at [142, 19] on input "0862894658" at bounding box center [151, 16] width 157 height 15
paste input "91923243"
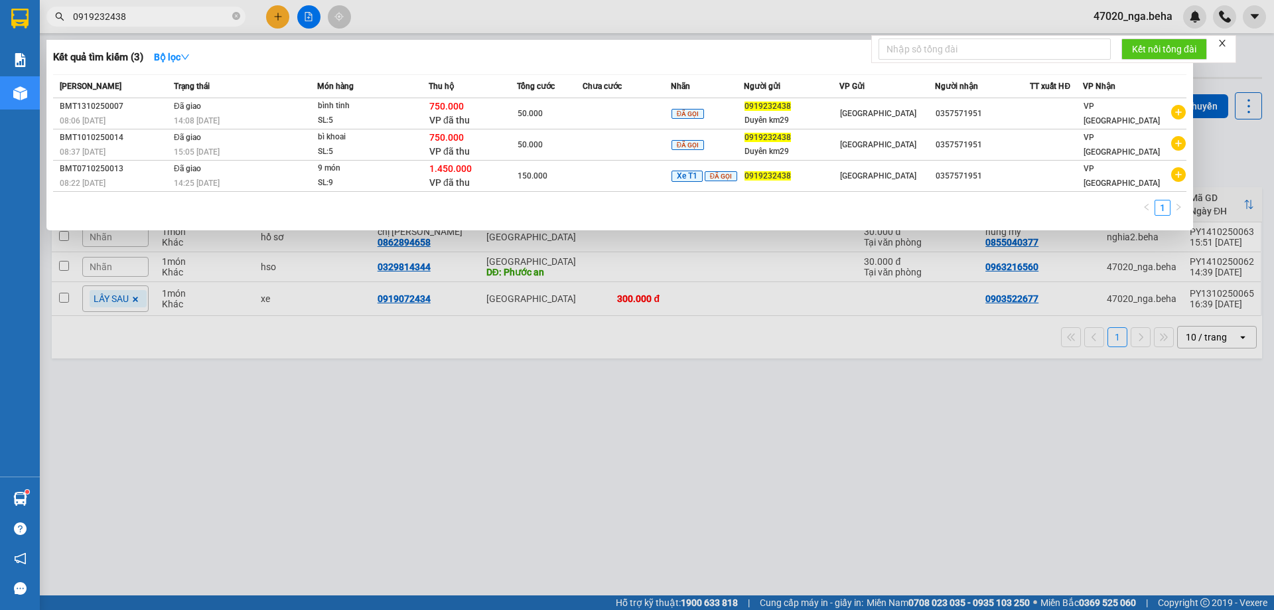
type input "0919232438"
drag, startPoint x: 396, startPoint y: 479, endPoint x: 382, endPoint y: 504, distance: 29.4
click at [396, 480] on div at bounding box center [637, 305] width 1274 height 610
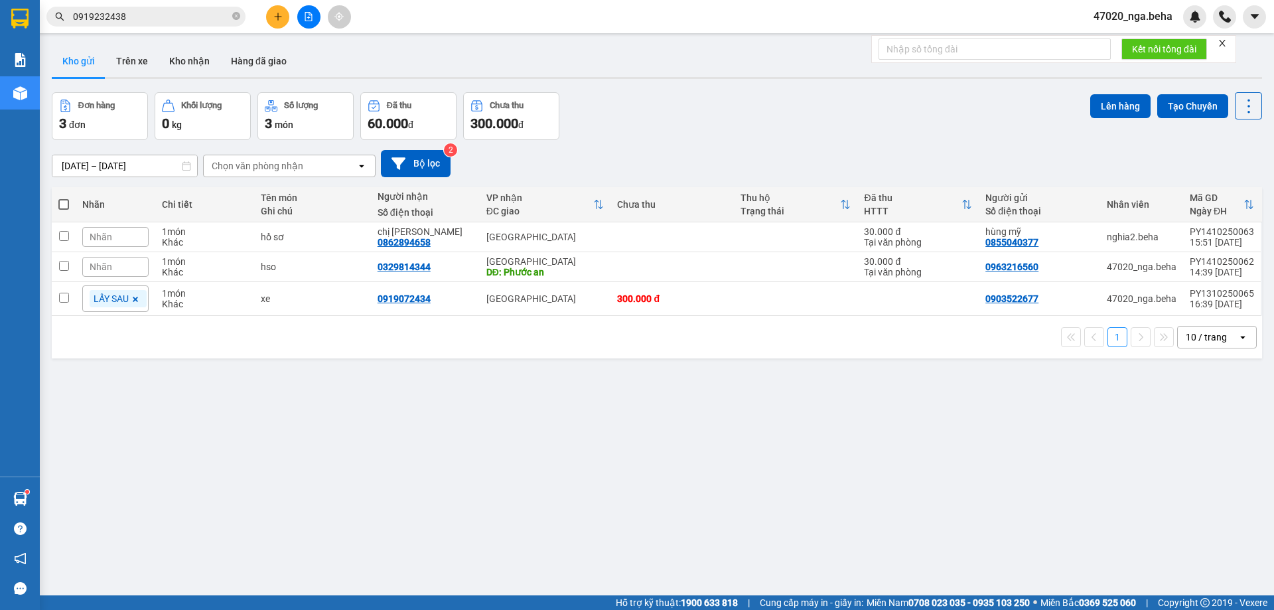
click at [670, 108] on div "Đơn hàng 3 đơn Khối lượng 0 kg Số lượng 3 món Đã thu 60.000 đ Chưa thu 300.000 …" at bounding box center [657, 116] width 1211 height 48
click at [187, 64] on button "Kho nhận" at bounding box center [190, 61] width 62 height 32
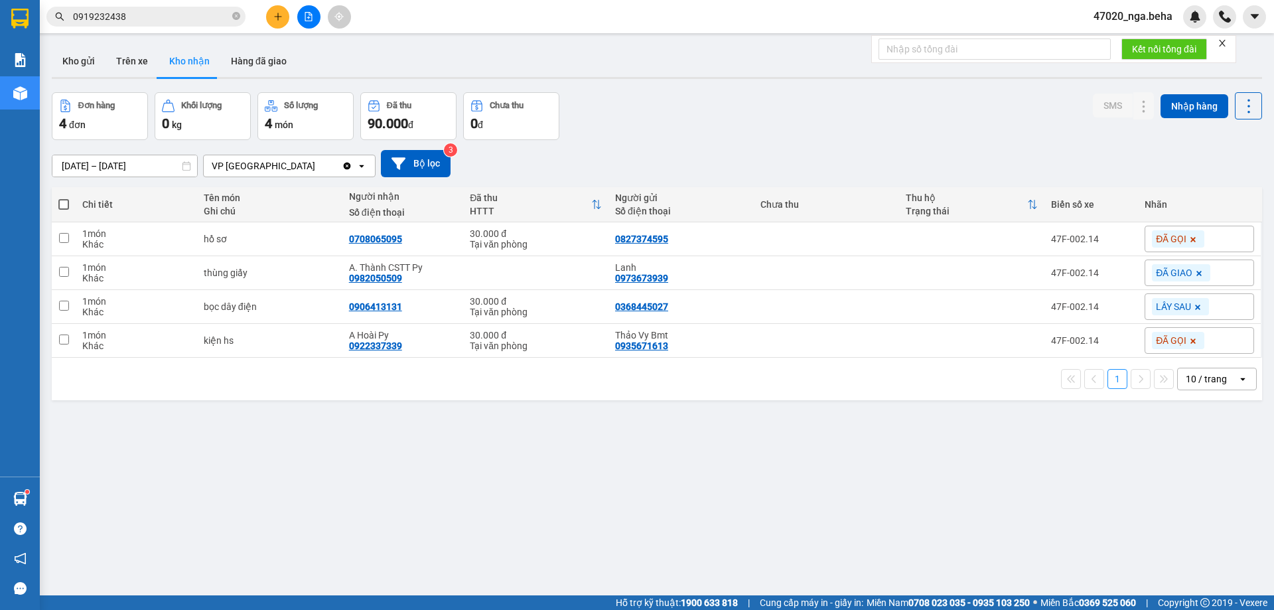
drag, startPoint x: 700, startPoint y: 129, endPoint x: 697, endPoint y: 187, distance: 57.8
click at [701, 130] on div "Đơn hàng 4 đơn Khối lượng 0 kg Số lượng 4 món Đã thu 90.000 đ Chưa thu 0 đ SMS …" at bounding box center [657, 116] width 1211 height 48
click at [772, 154] on div "[DATE] – [DATE] Press the down arrow key to interact with the calendar and sele…" at bounding box center [657, 163] width 1211 height 27
drag, startPoint x: 818, startPoint y: 123, endPoint x: 612, endPoint y: 55, distance: 217.2
click at [818, 123] on div "Đơn hàng 4 đơn Khối lượng 0 kg Số lượng 4 món Đã thu 90.000 đ Chưa thu 0 đ SMS …" at bounding box center [657, 116] width 1211 height 48
